Goal: Information Seeking & Learning: Check status

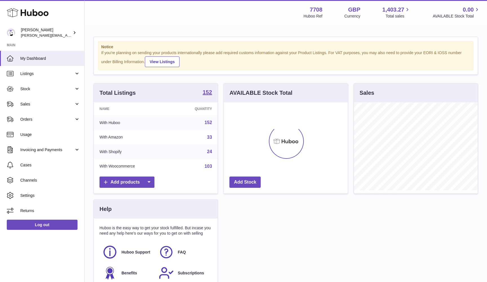
scroll to position [88, 124]
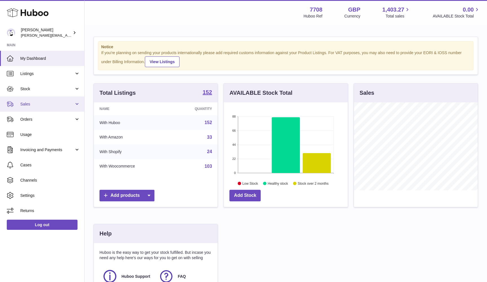
click at [33, 102] on span "Sales" at bounding box center [47, 103] width 54 height 5
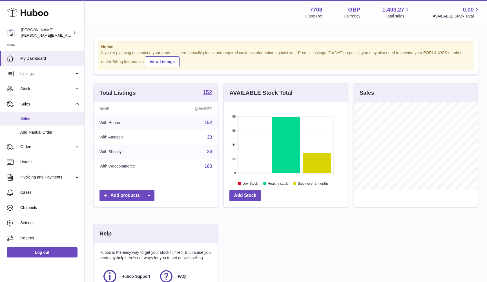
click at [31, 116] on span "Sales" at bounding box center [50, 118] width 60 height 5
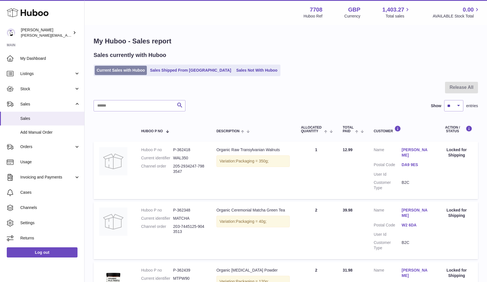
click at [96, 71] on link "Current Sales with Huboo" at bounding box center [121, 70] width 52 height 9
click at [38, 157] on link "Usage" at bounding box center [42, 161] width 84 height 15
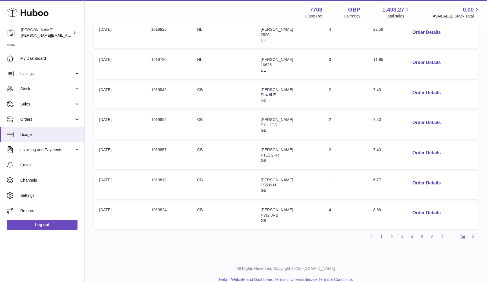
click at [464, 232] on link "64" at bounding box center [463, 237] width 10 height 10
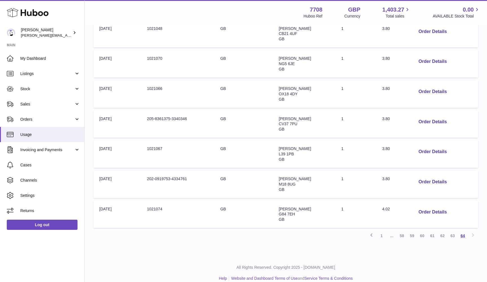
scroll to position [174, 0]
click at [430, 116] on button "Order Details" at bounding box center [432, 122] width 37 height 12
click at [430, 115] on div at bounding box center [243, 141] width 487 height 282
click at [430, 116] on button "Order Details" at bounding box center [432, 122] width 37 height 12
click at [430, 115] on div at bounding box center [243, 141] width 487 height 282
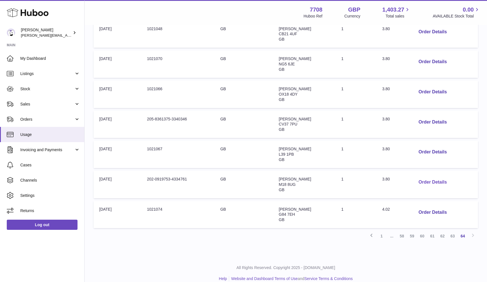
click at [429, 176] on button "Order Details" at bounding box center [432, 182] width 37 height 12
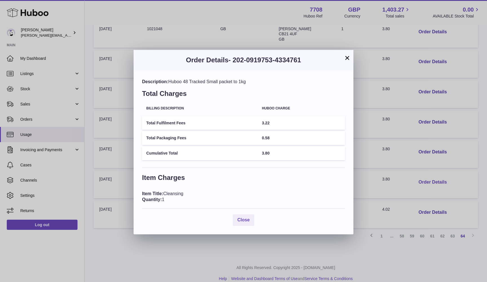
click at [429, 175] on div "× Order Details - 202-0919753-4334761 Description: Huboo 48 Tracked Small packe…" at bounding box center [243, 141] width 487 height 282
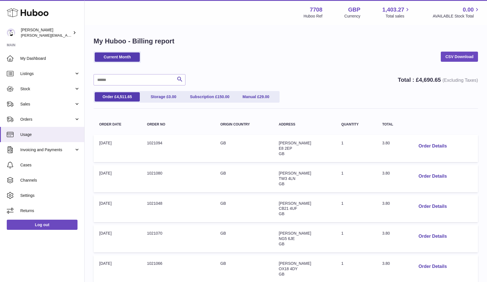
scroll to position [0, 0]
click at [52, 84] on link "Stock" at bounding box center [42, 88] width 84 height 15
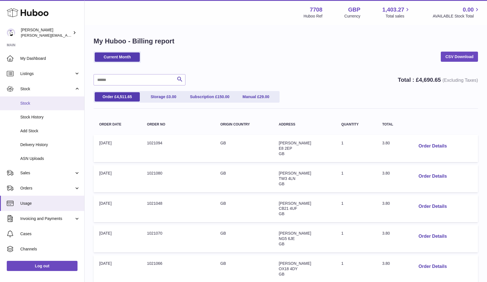
click at [45, 106] on link "Stock" at bounding box center [42, 103] width 84 height 14
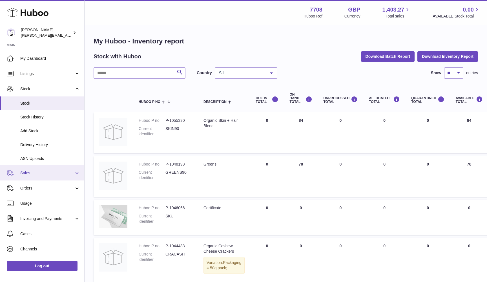
click at [33, 171] on span "Sales" at bounding box center [47, 172] width 54 height 5
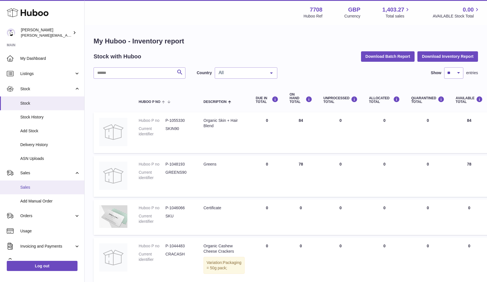
click at [26, 185] on span "Sales" at bounding box center [50, 187] width 60 height 5
